Goal: Task Accomplishment & Management: Manage account settings

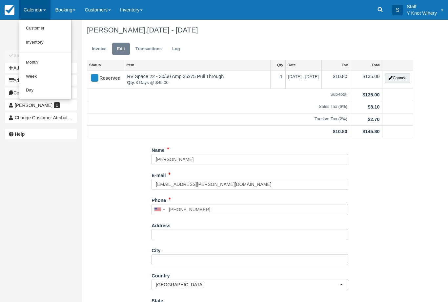
click at [41, 26] on link "Customer" at bounding box center [45, 28] width 52 height 14
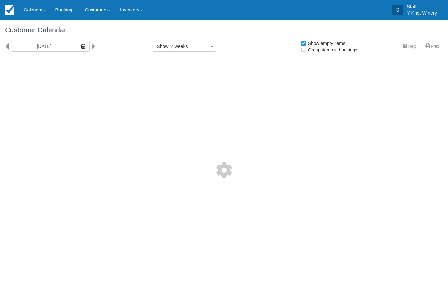
select select
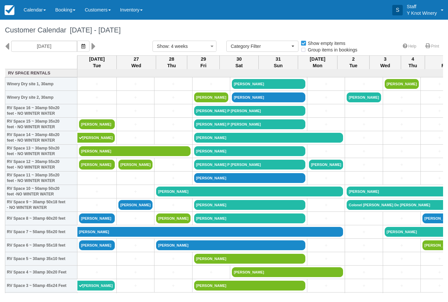
click at [81, 47] on icon "button" at bounding box center [83, 46] width 4 height 5
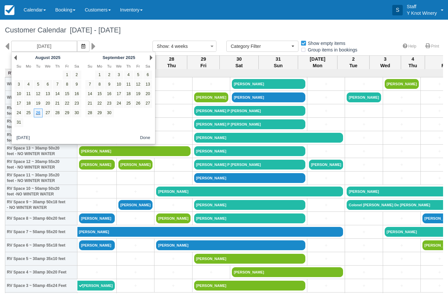
click at [77, 43] on button "button" at bounding box center [83, 46] width 12 height 11
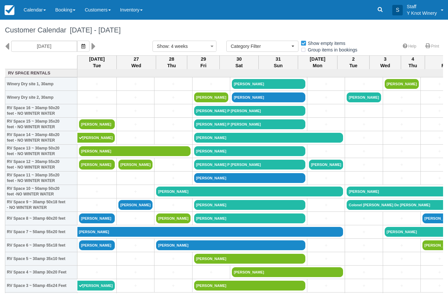
click at [81, 46] on icon "button" at bounding box center [83, 46] width 4 height 5
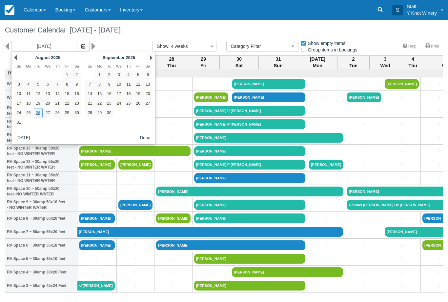
click at [141, 94] on link "19" at bounding box center [138, 93] width 9 height 9
type input "09/19/25"
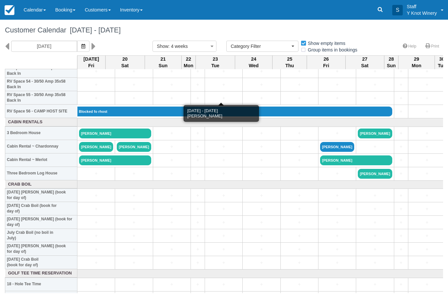
scroll to position [739, 0]
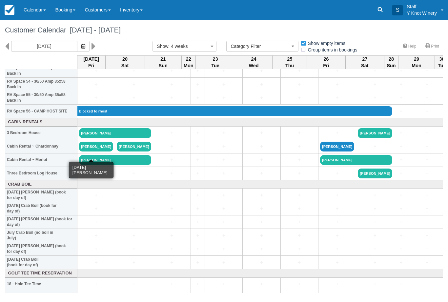
click at [89, 151] on link "Cheryl Luke" at bounding box center [96, 147] width 34 height 10
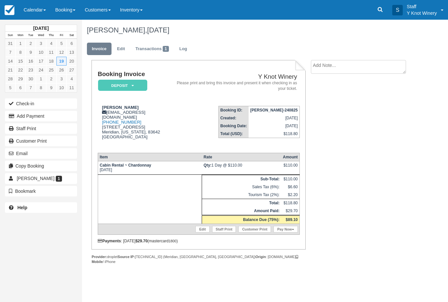
click at [46, 8] on link "Calendar" at bounding box center [34, 10] width 31 height 20
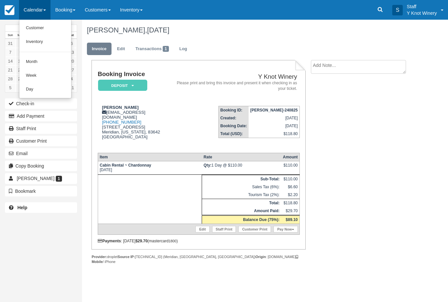
click at [40, 31] on link "Customer" at bounding box center [45, 28] width 52 height 14
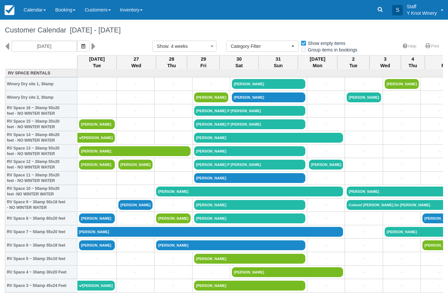
select select
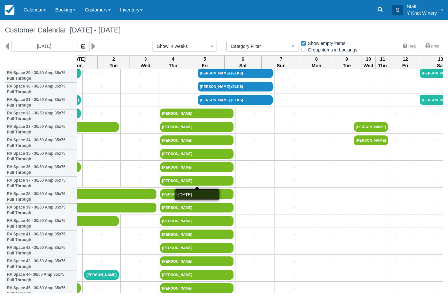
scroll to position [411, 240]
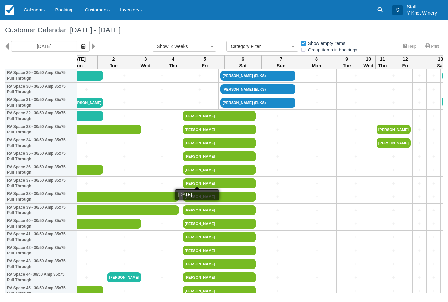
click at [77, 42] on button "button" at bounding box center [83, 46] width 12 height 11
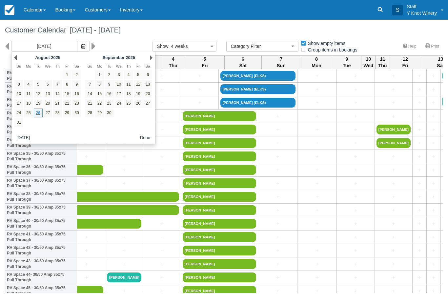
click at [42, 112] on link "26" at bounding box center [38, 112] width 9 height 9
